Goal: Find specific page/section: Find specific page/section

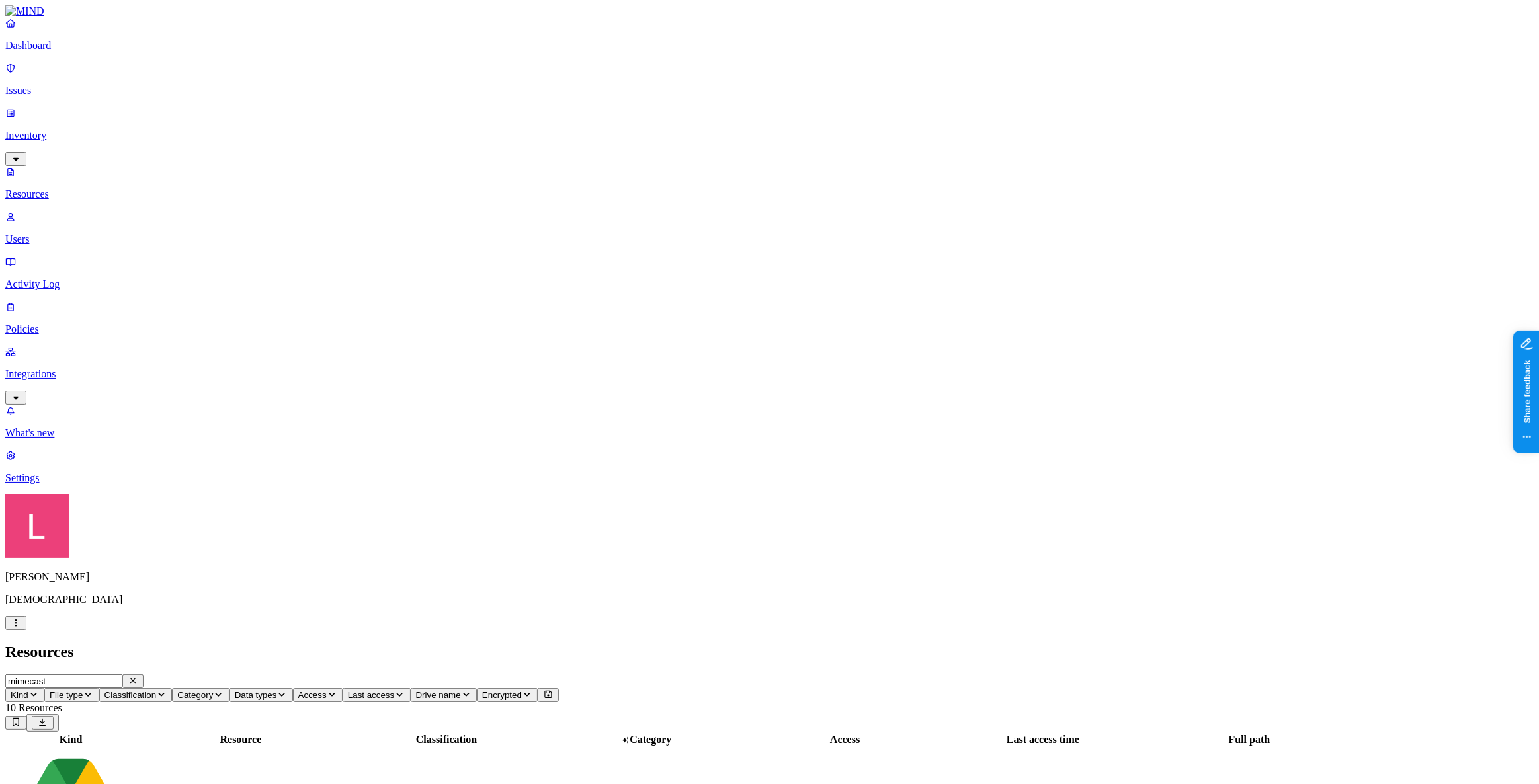
click at [138, 676] on icon "button" at bounding box center [133, 680] width 11 height 8
click at [122, 675] on input "text" at bounding box center [63, 682] width 117 height 14
type input "m"
type input "i"
type input "mind.io"
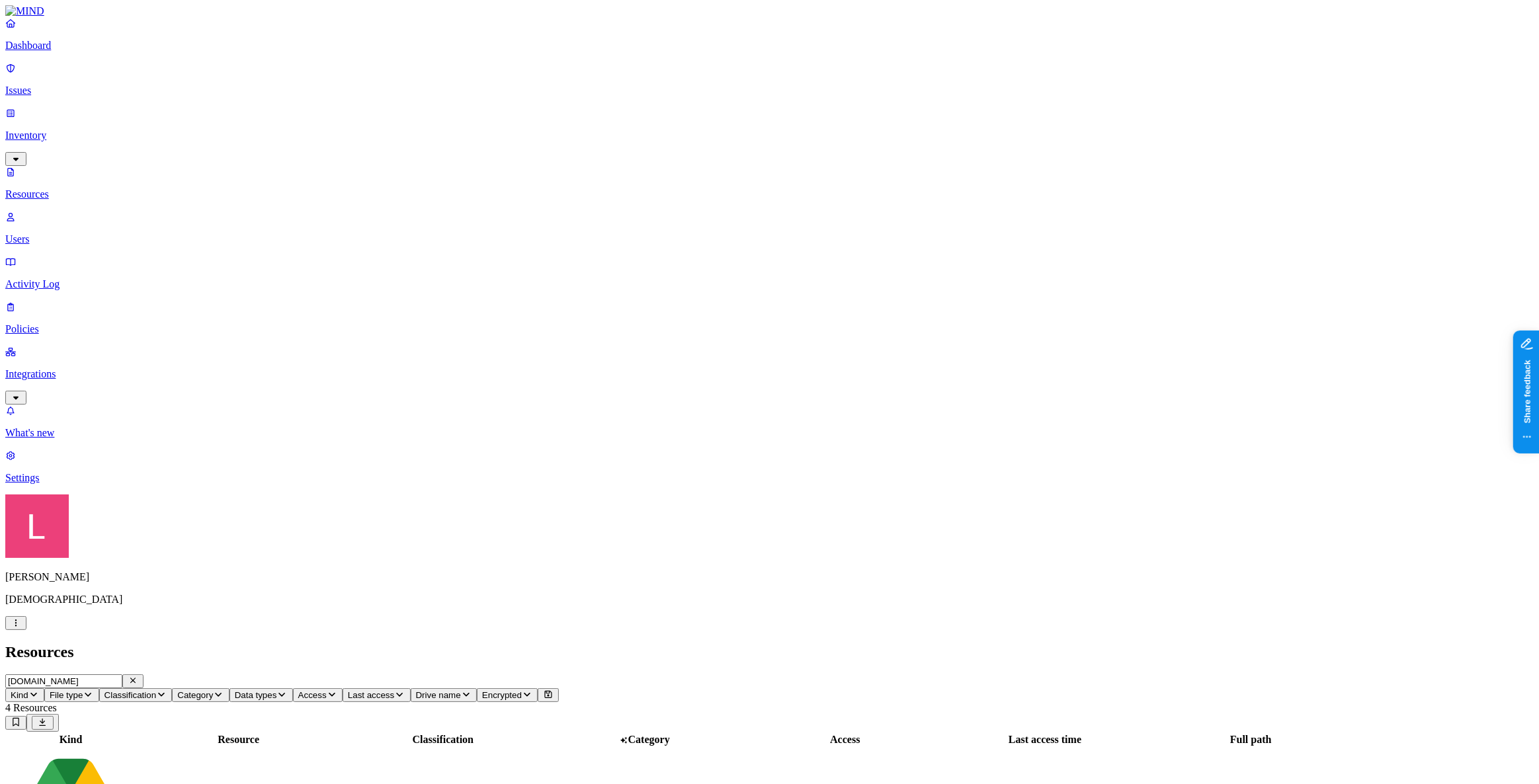
click at [79, 484] on p "Settings" at bounding box center [770, 478] width 1529 height 12
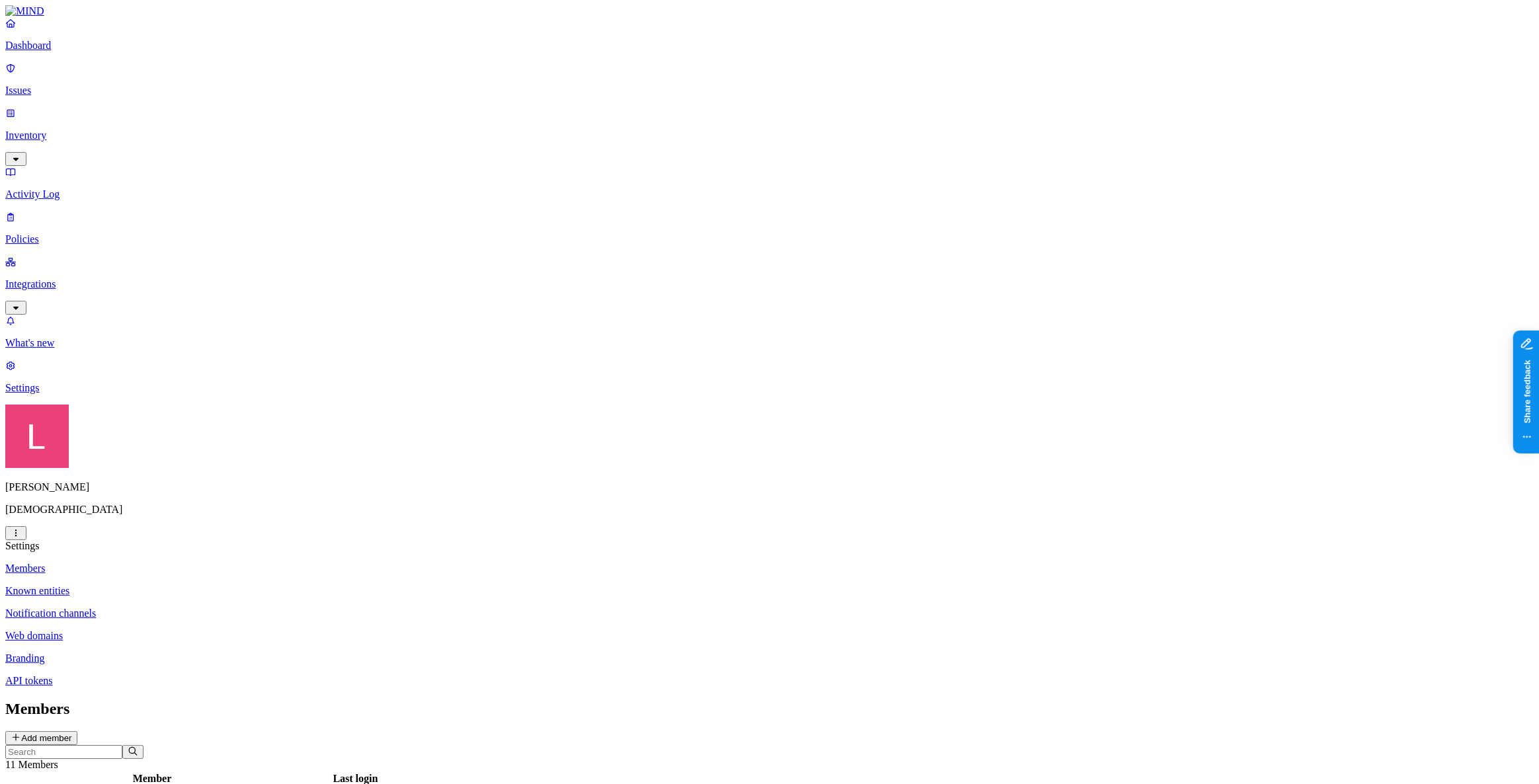
click at [85, 50] on link "Dashboard" at bounding box center [770, 34] width 1529 height 34
